Goal: Use online tool/utility: Utilize a website feature to perform a specific function

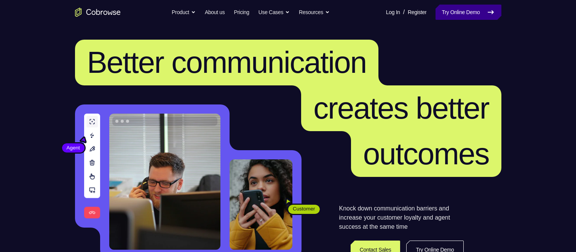
click at [458, 17] on link "Try Online Demo" at bounding box center [468, 12] width 65 height 15
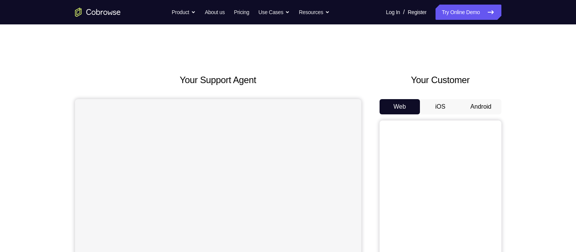
click at [476, 108] on button "Android" at bounding box center [481, 106] width 41 height 15
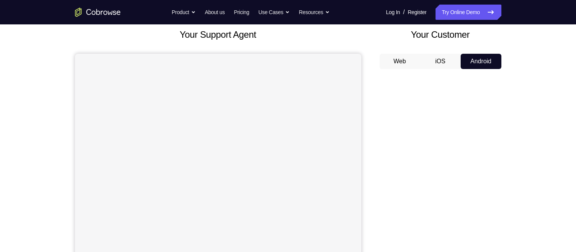
scroll to position [45, 0]
